Goal: Task Accomplishment & Management: Use online tool/utility

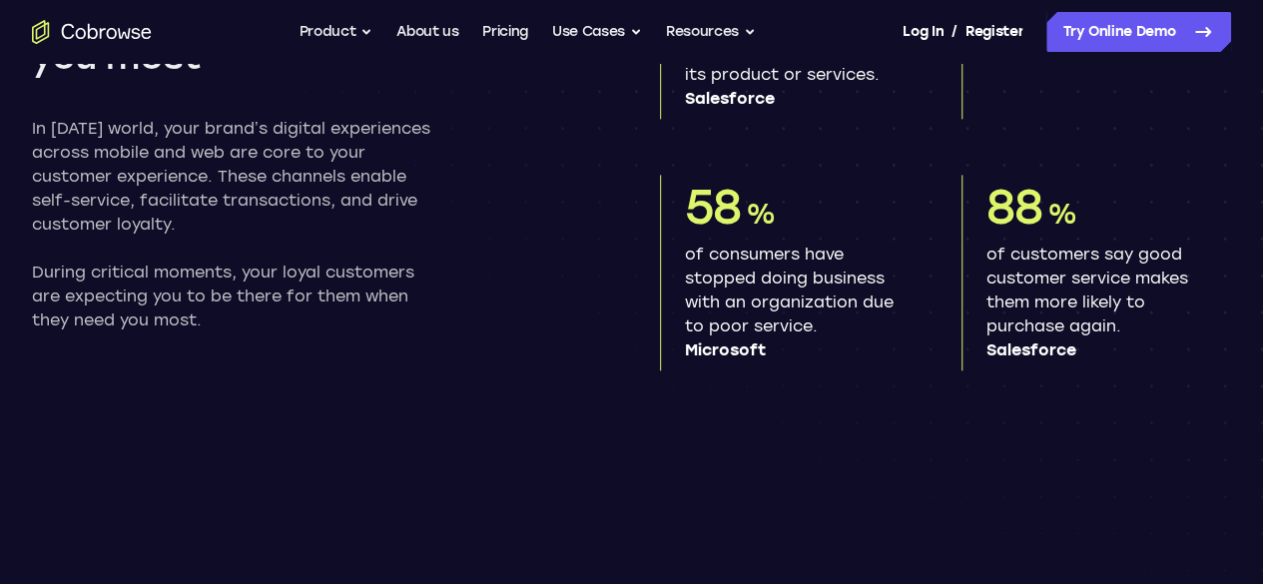
scroll to position [1210, 0]
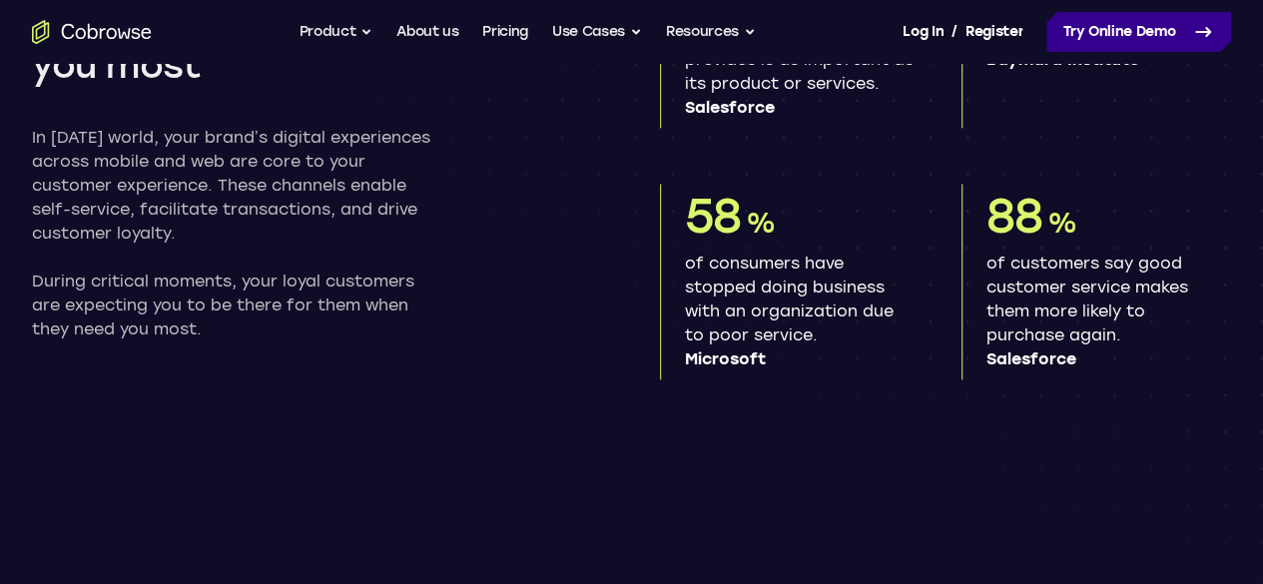
click at [1046, 24] on link "Try Online Demo" at bounding box center [1138, 32] width 185 height 40
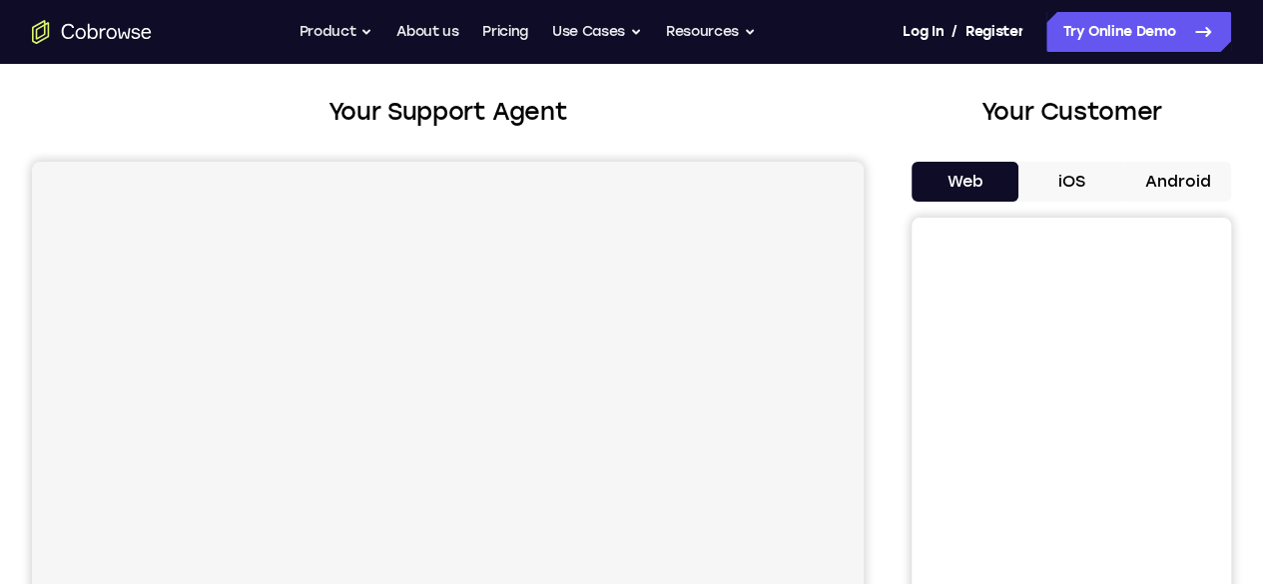
click at [1124, 185] on button "Android" at bounding box center [1177, 182] width 107 height 40
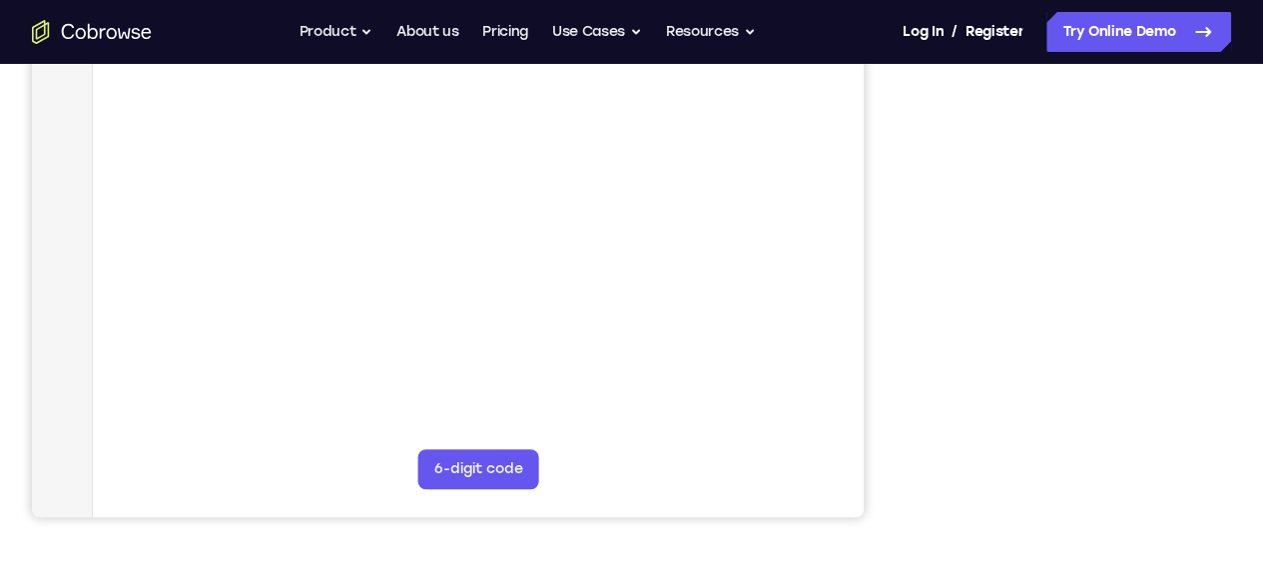
scroll to position [390, 0]
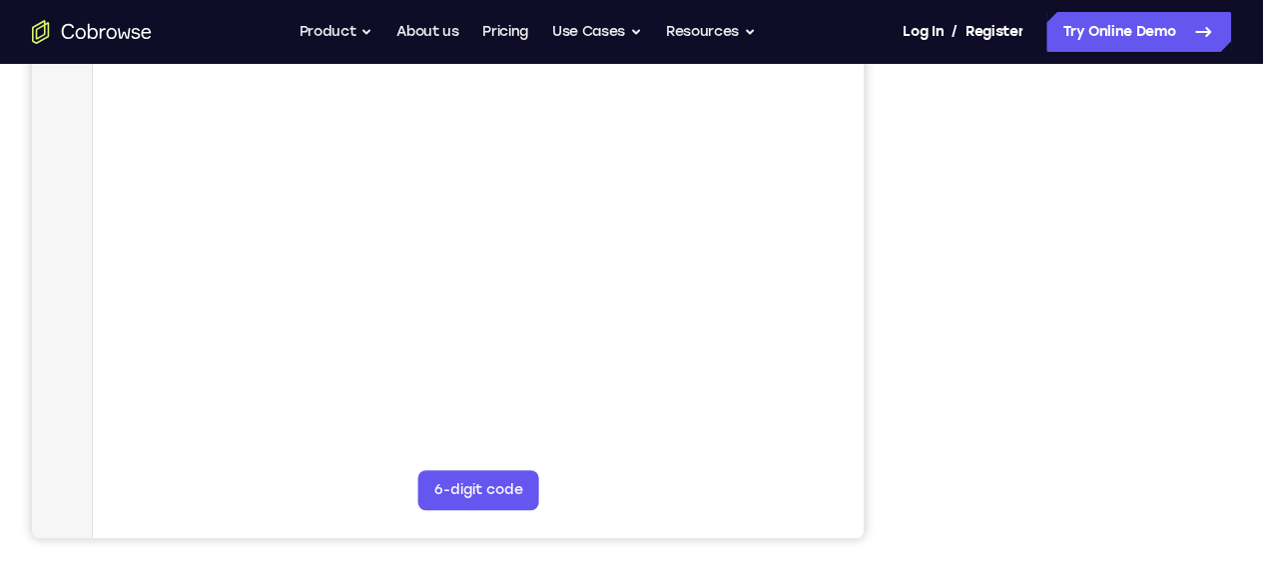
click at [1246, 143] on div "Your Support Agent Your Customer Web iOS Android Next Steps We’d be happy to gi…" at bounding box center [631, 331] width 1263 height 1317
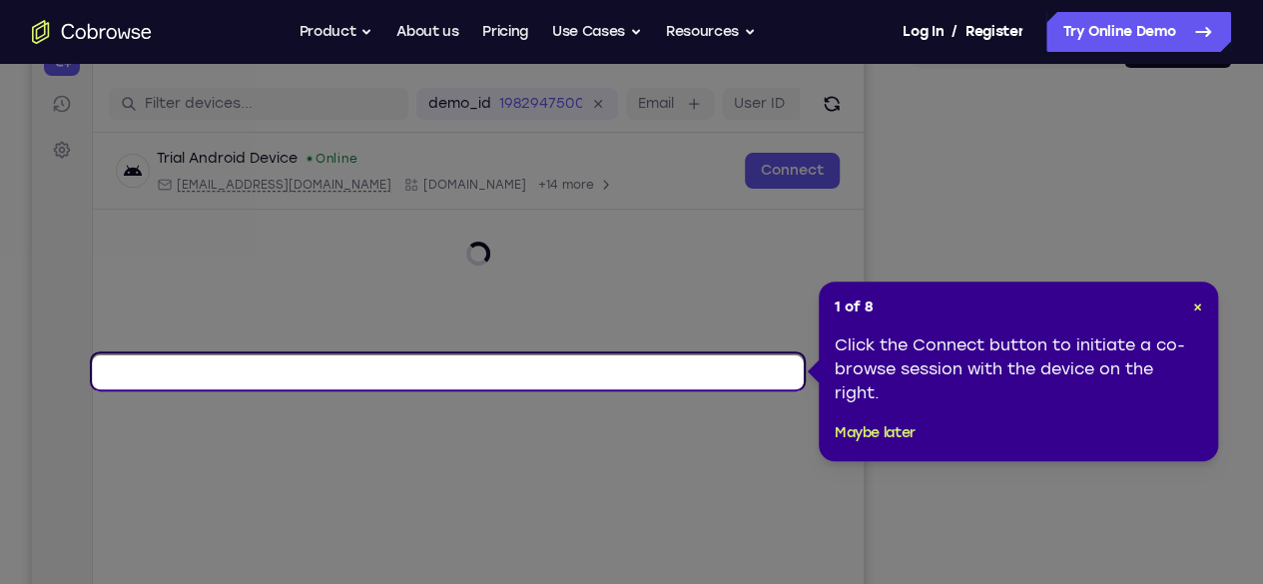
scroll to position [227, 0]
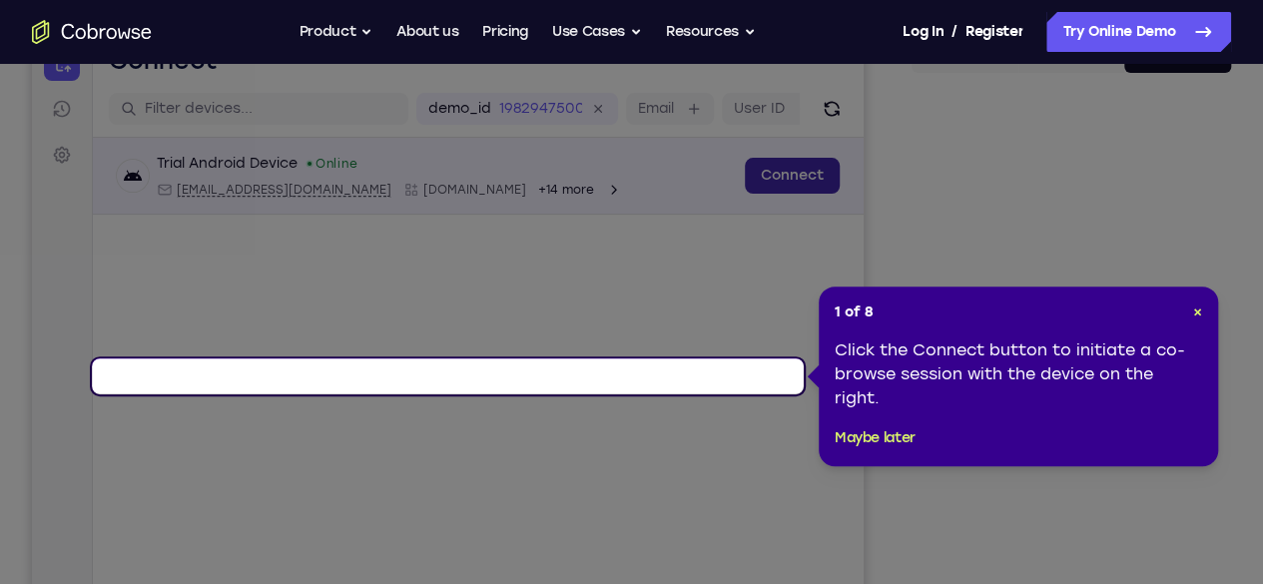
click at [745, 194] on link "Connect" at bounding box center [792, 176] width 95 height 36
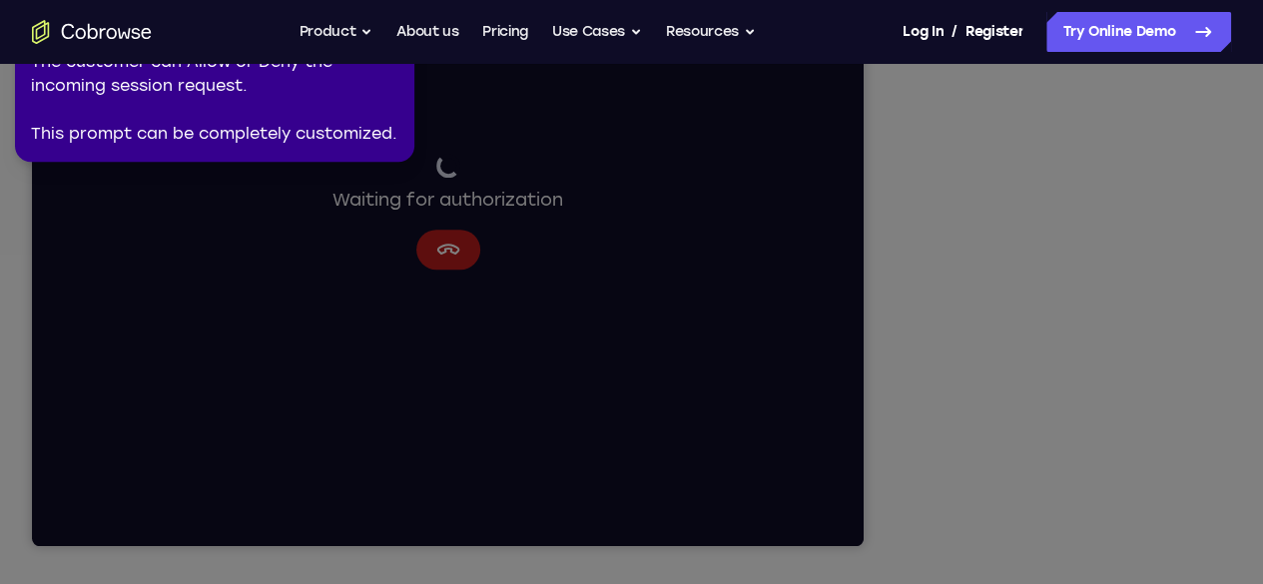
scroll to position [387, 0]
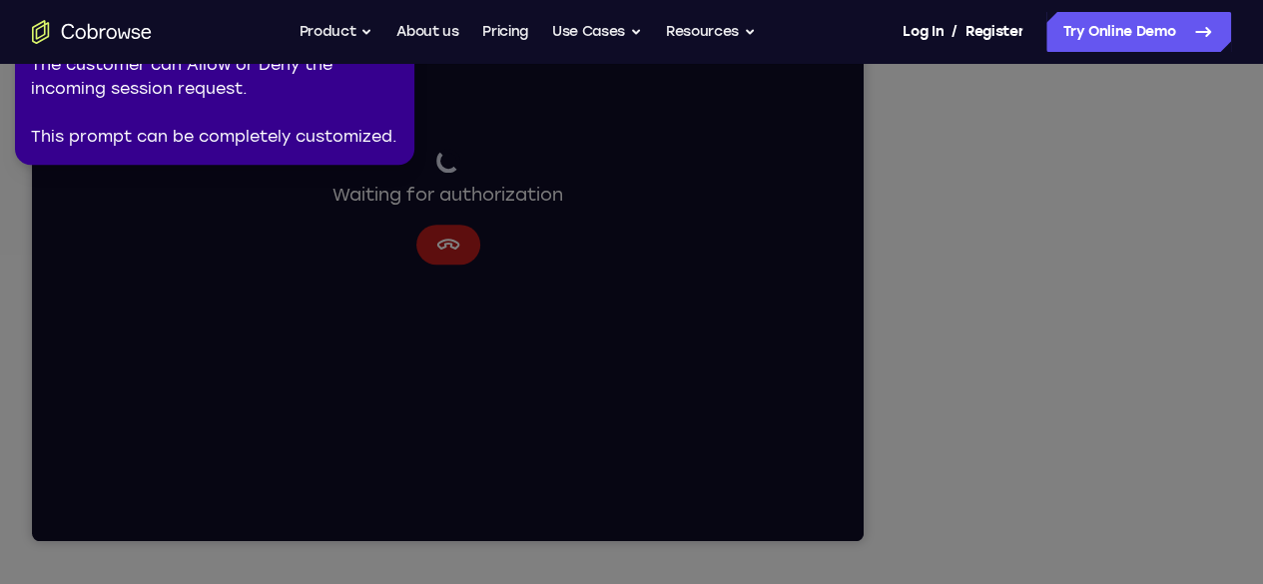
click at [643, 258] on icon at bounding box center [635, 288] width 1286 height 592
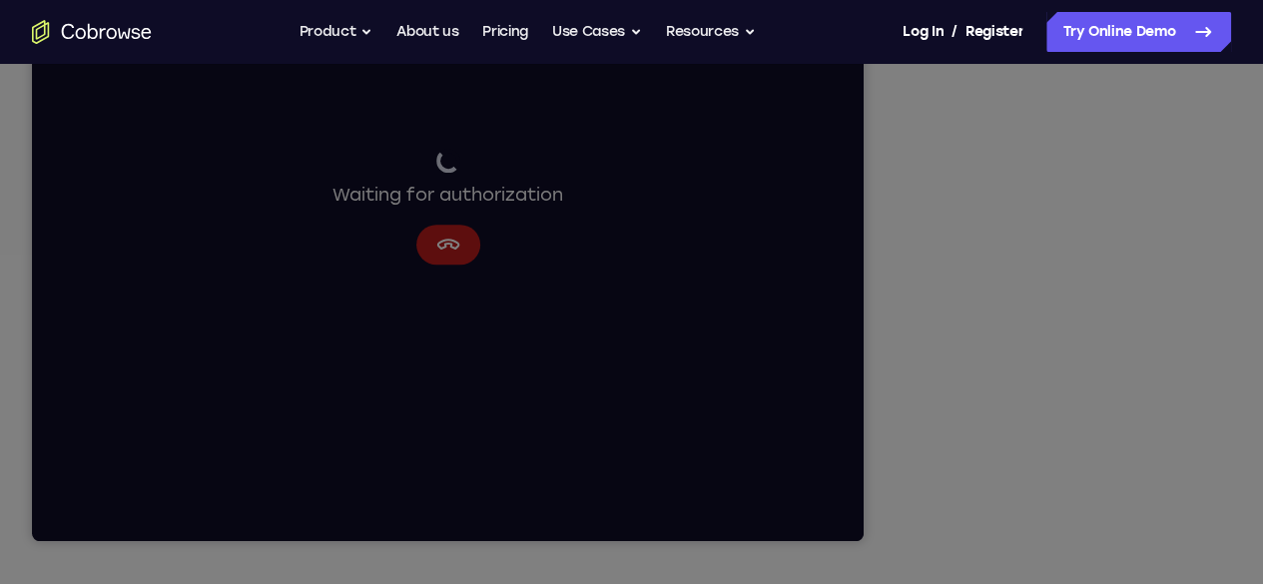
scroll to position [0, 0]
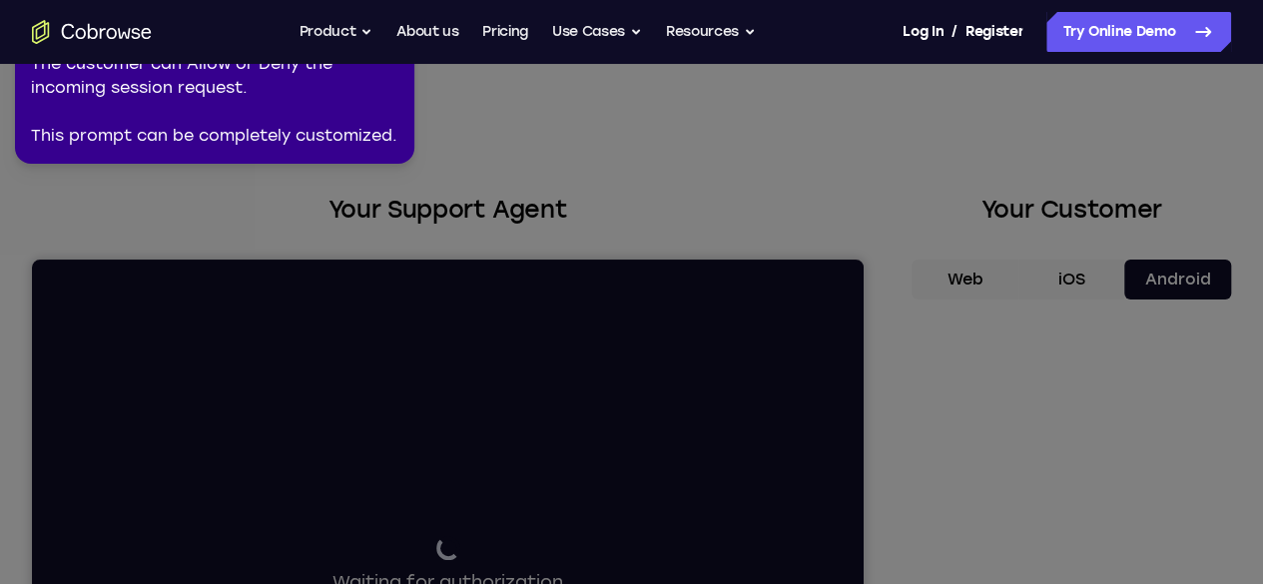
click at [1123, 238] on icon at bounding box center [635, 288] width 1286 height 592
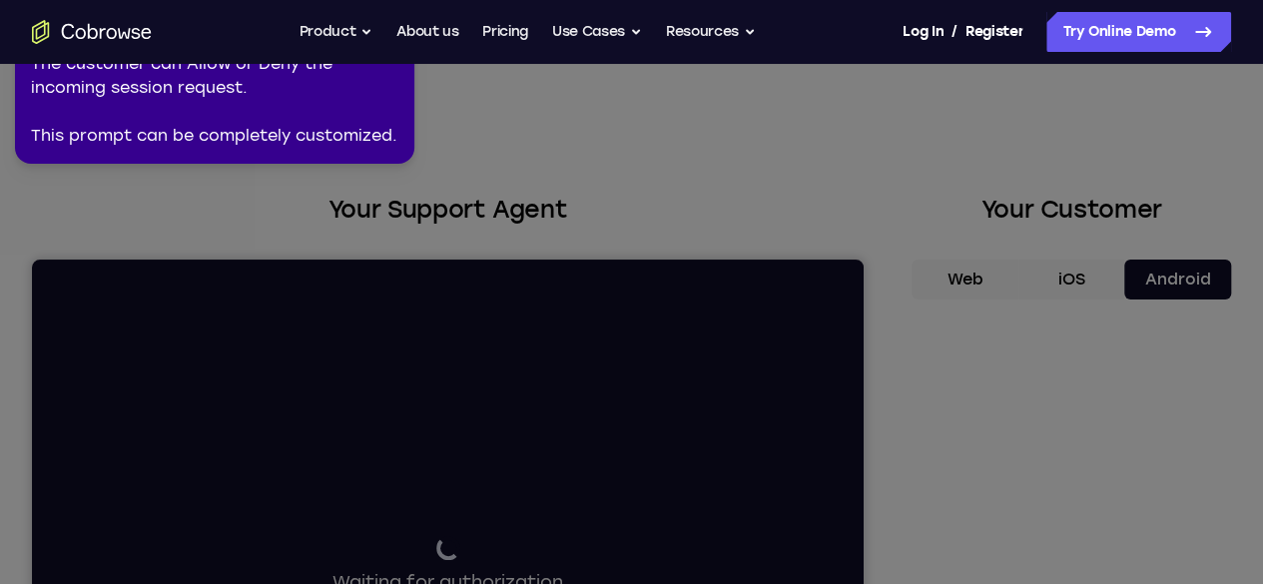
click at [1154, 231] on icon at bounding box center [635, 288] width 1286 height 592
click at [347, 141] on div "The customer can Allow or Deny the incoming session request. This prompt can be…" at bounding box center [214, 100] width 367 height 96
click at [343, 97] on div "The customer can Allow or Deny the incoming session request. This prompt can be…" at bounding box center [214, 100] width 367 height 96
click at [341, 95] on div "The customer can Allow or Deny the incoming session request. This prompt can be…" at bounding box center [214, 100] width 367 height 96
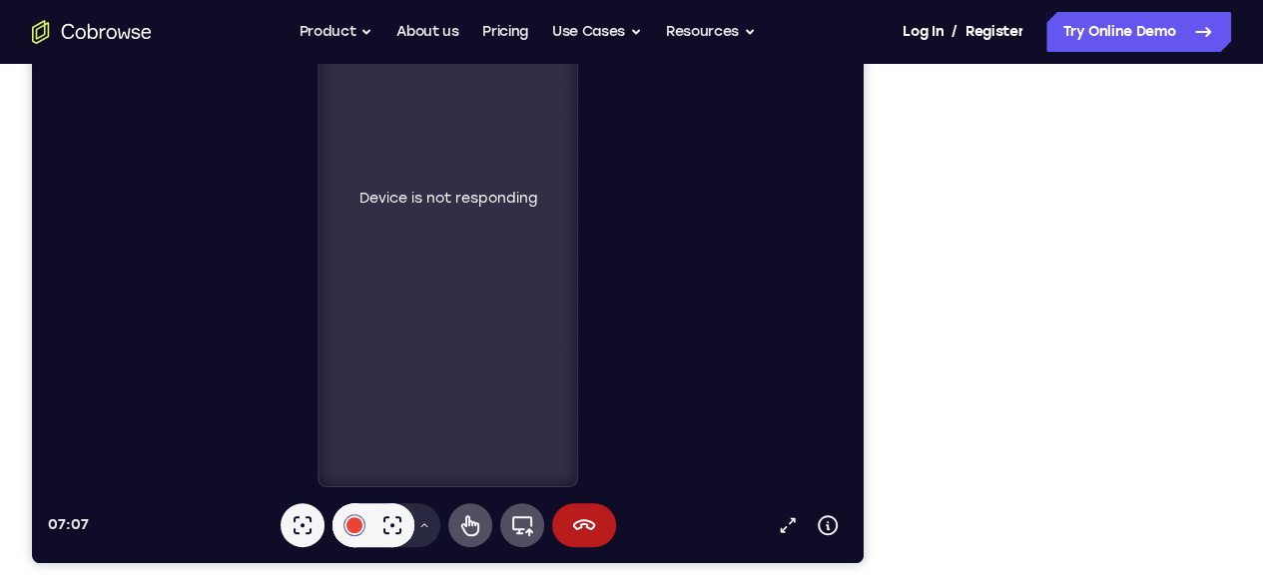
scroll to position [328, 0]
